Goal: Obtain resource: Download file/media

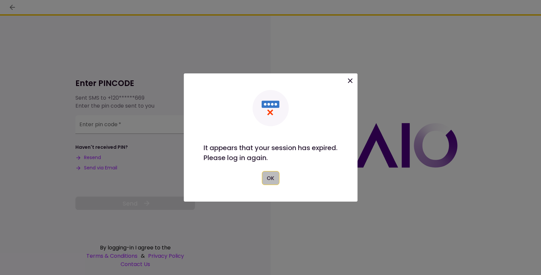
click at [271, 183] on button "OK" at bounding box center [271, 178] width 18 height 14
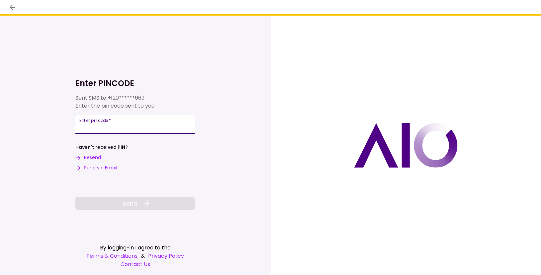
click at [136, 125] on input "Enter pin code   *" at bounding box center [135, 124] width 120 height 19
type input "******"
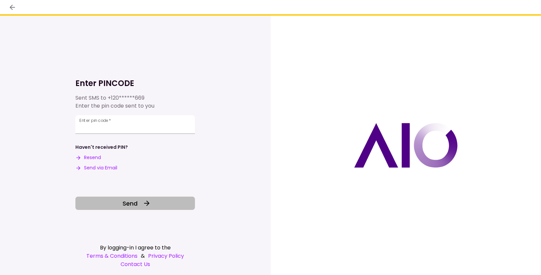
click at [133, 205] on span "Send" at bounding box center [129, 203] width 15 height 9
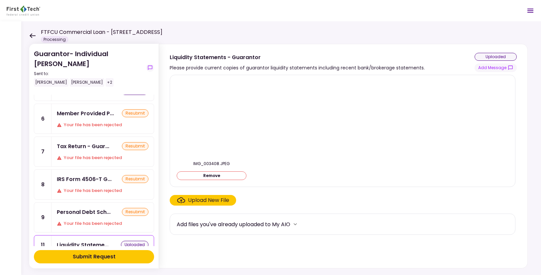
scroll to position [48, 0]
click at [81, 110] on div "Member Provided P..." at bounding box center [85, 114] width 57 height 8
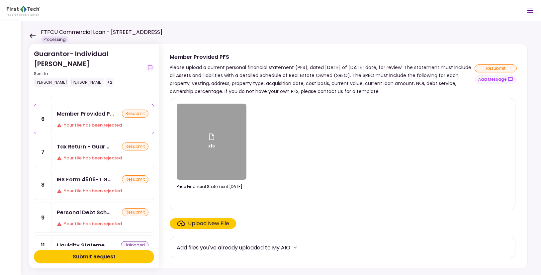
click at [218, 136] on div "xls" at bounding box center [212, 142] width 70 height 76
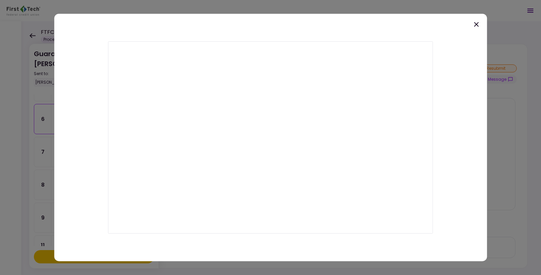
click at [477, 24] on icon at bounding box center [476, 24] width 5 height 5
